Goal: Unclear: Unclear

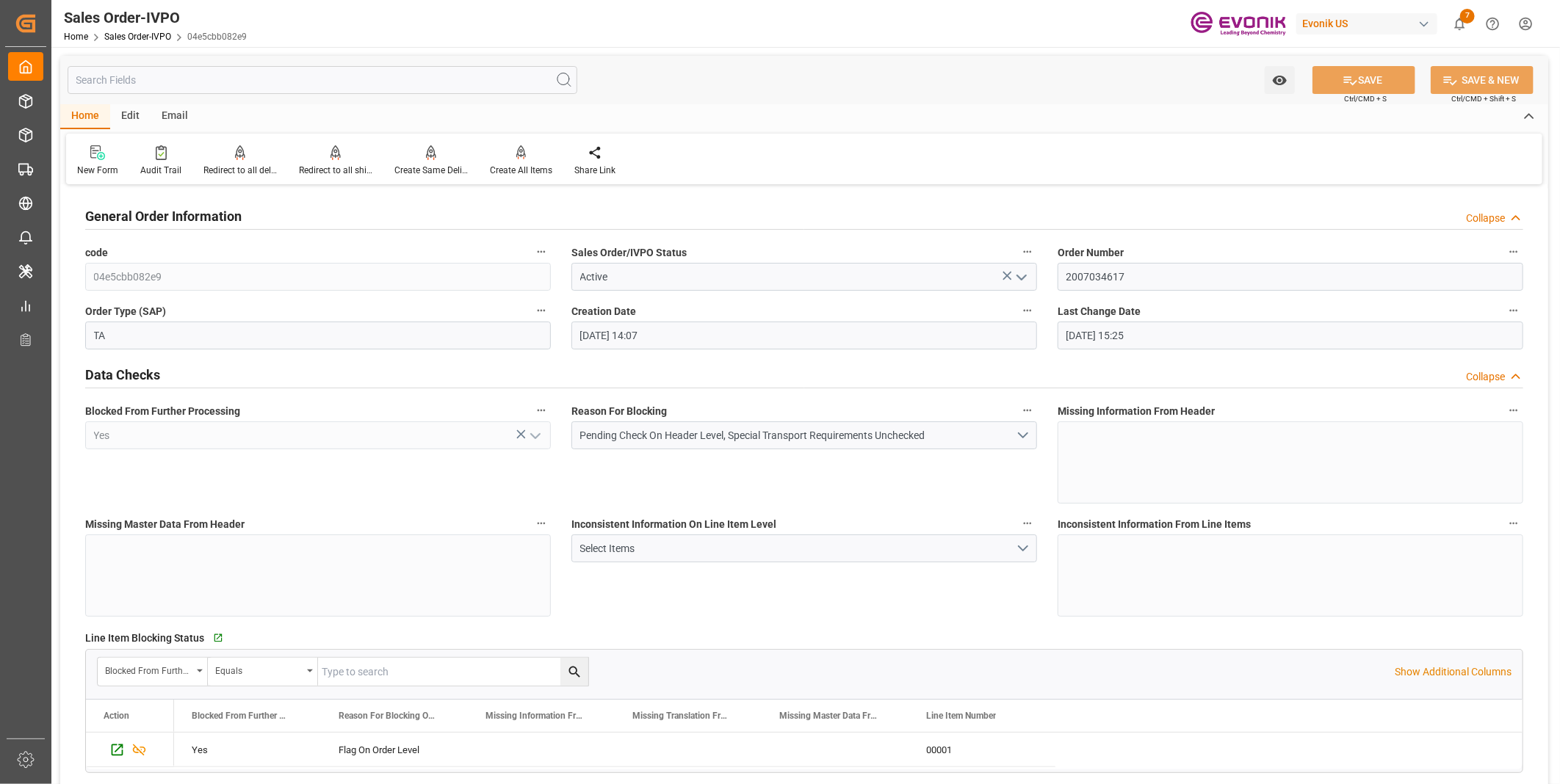
scroll to position [2447, 0]
